Goal: Task Accomplishment & Management: Complete application form

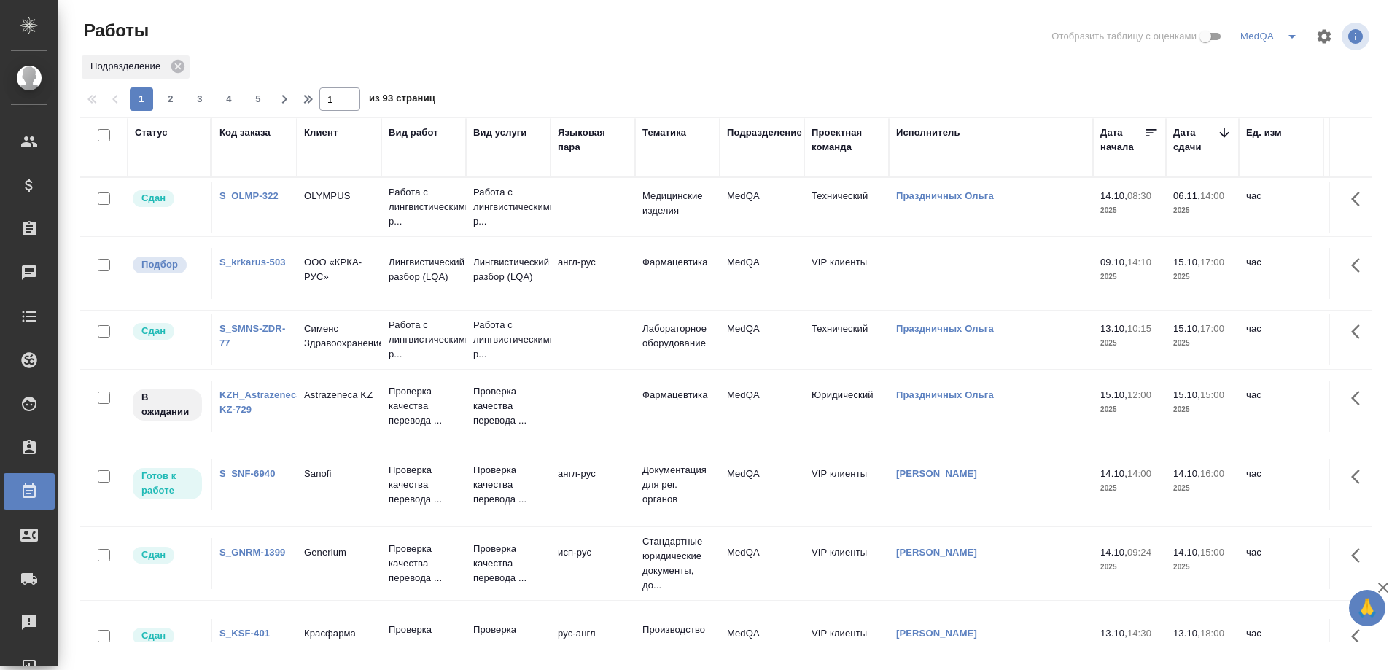
click at [649, 70] on div "Подразделение" at bounding box center [726, 67] width 1292 height 26
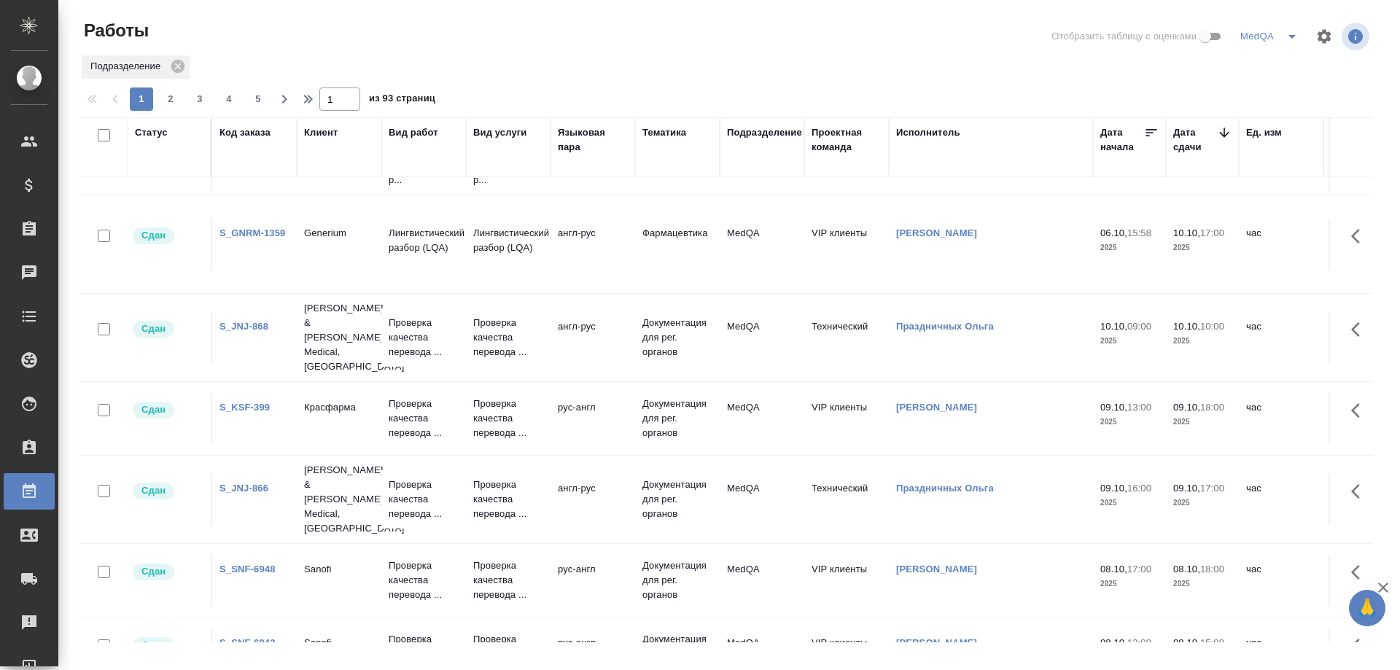
scroll to position [1021, 0]
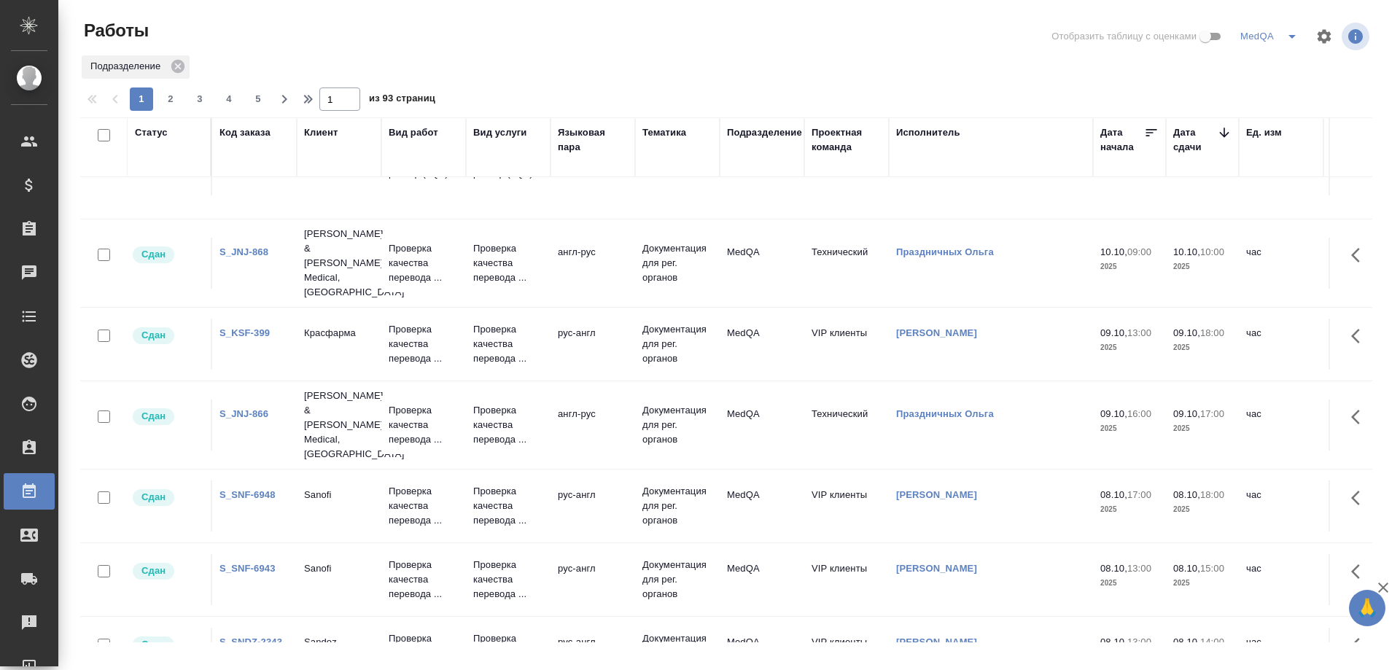
click at [247, 246] on link "S_JNJ-868" at bounding box center [243, 251] width 49 height 11
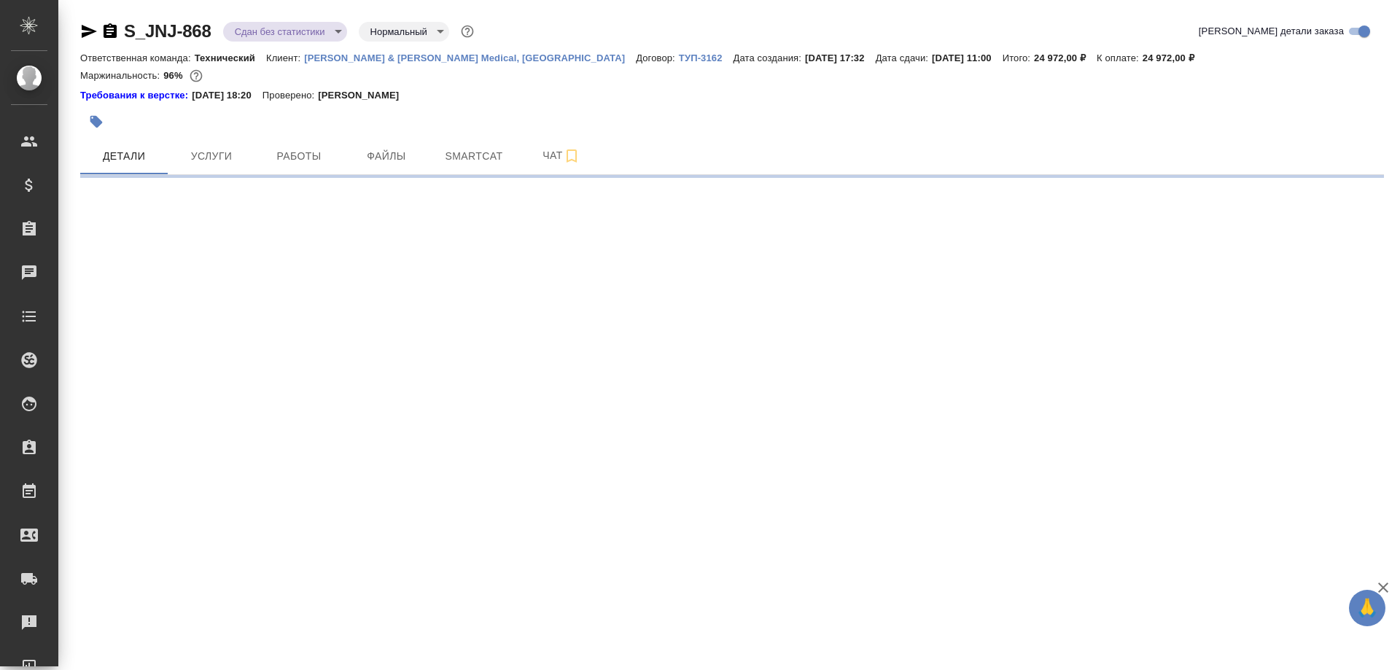
select select "RU"
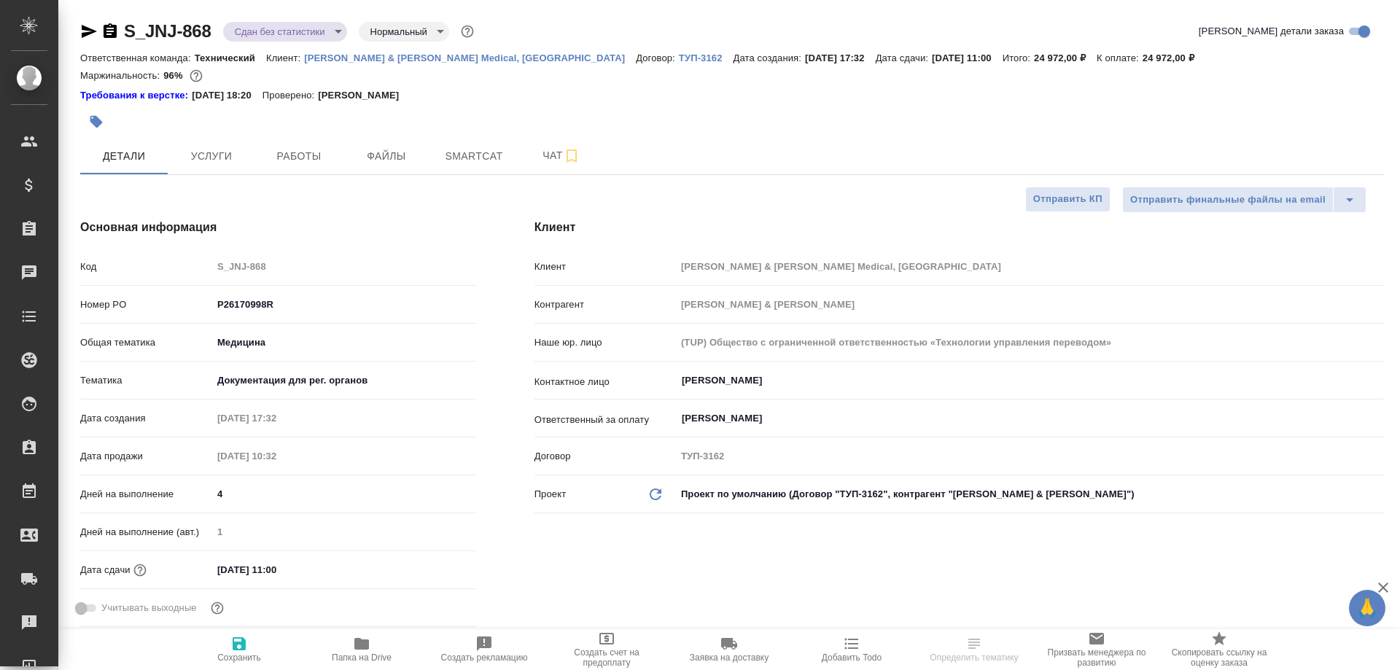
type textarea "x"
type input "[PERSON_NAME]"
type input "Комаров Роман"
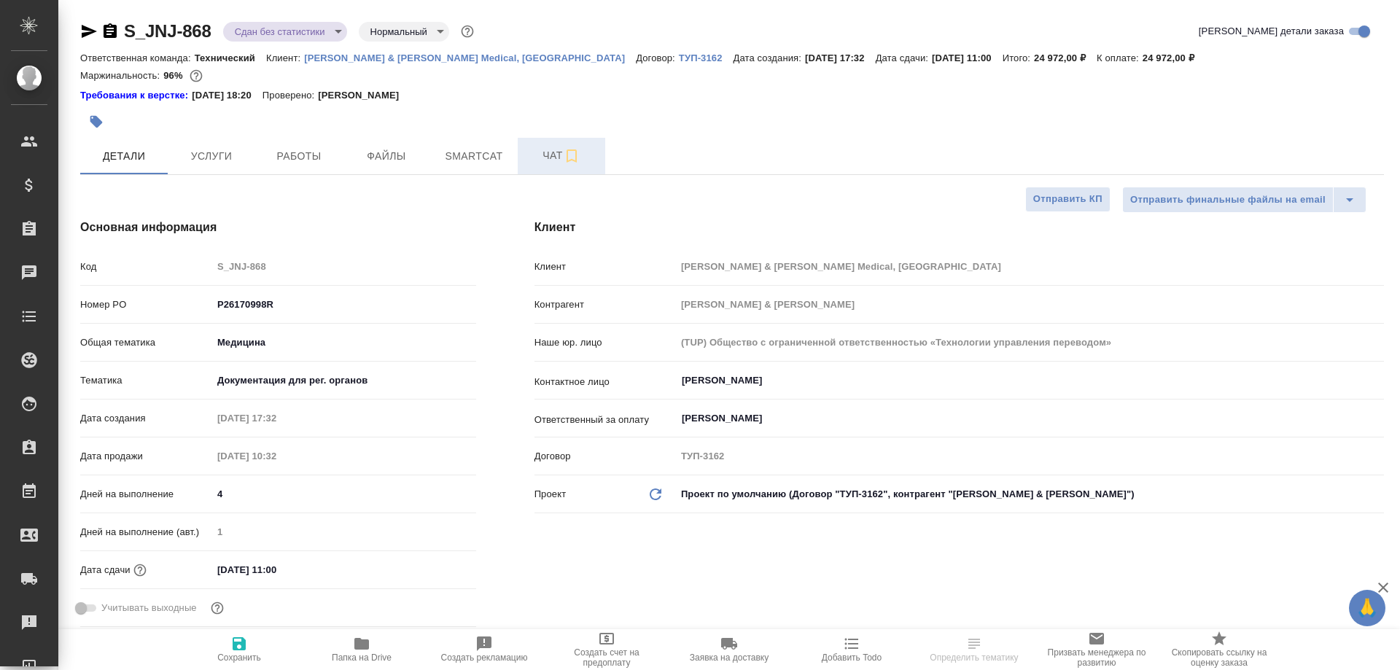
type textarea "x"
click at [354, 650] on icon "button" at bounding box center [361, 643] width 17 height 17
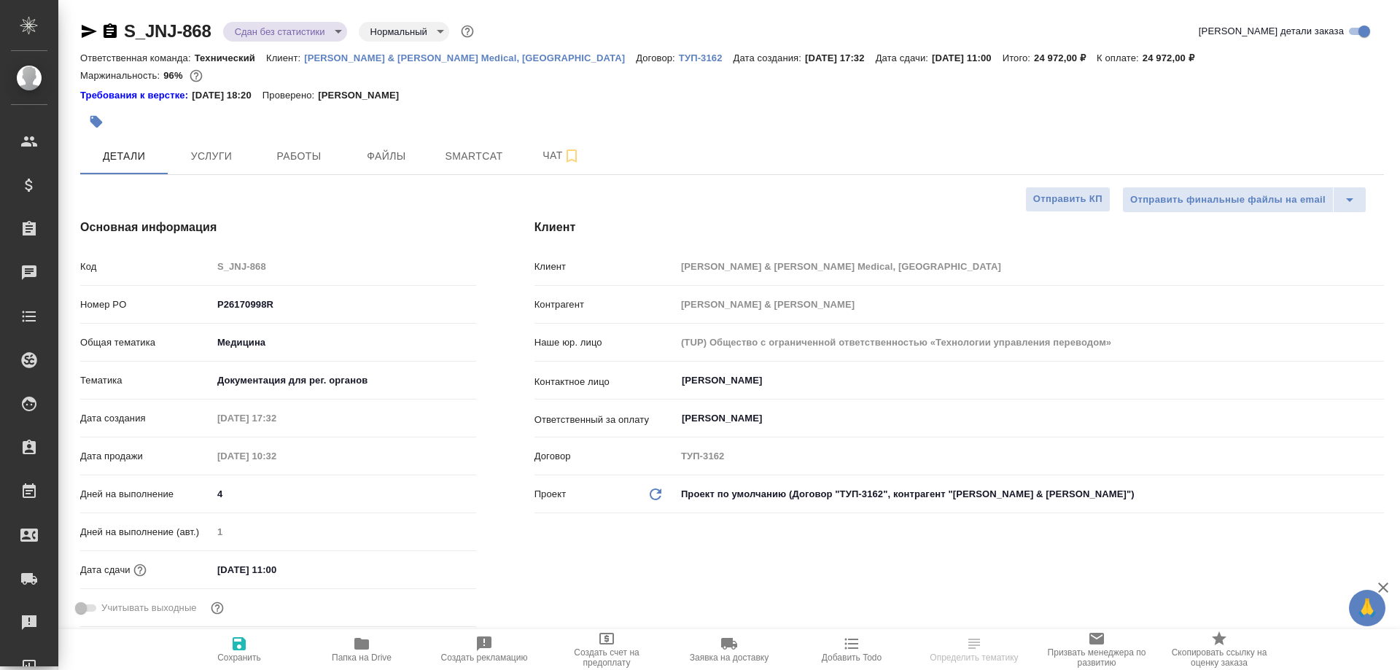
type textarea "x"
select select "RU"
